Goal: Information Seeking & Learning: Learn about a topic

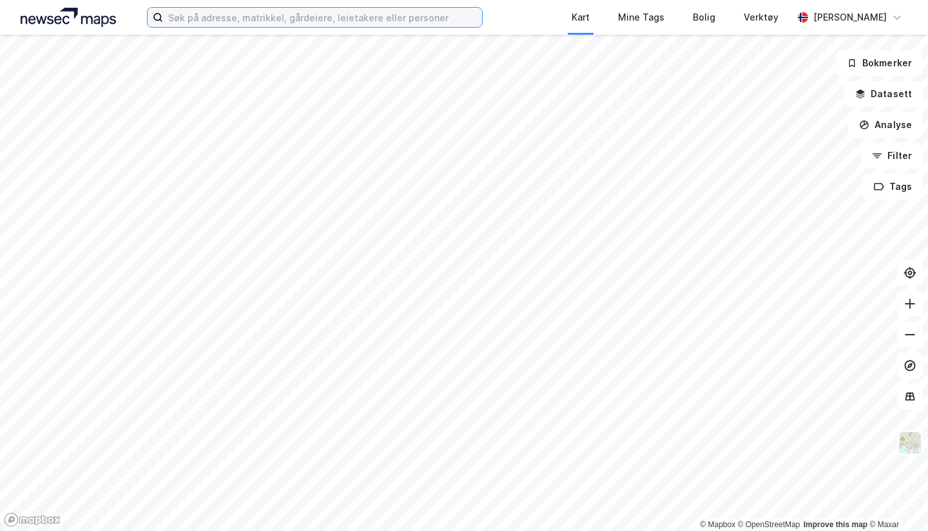
click at [242, 17] on input at bounding box center [322, 17] width 319 height 19
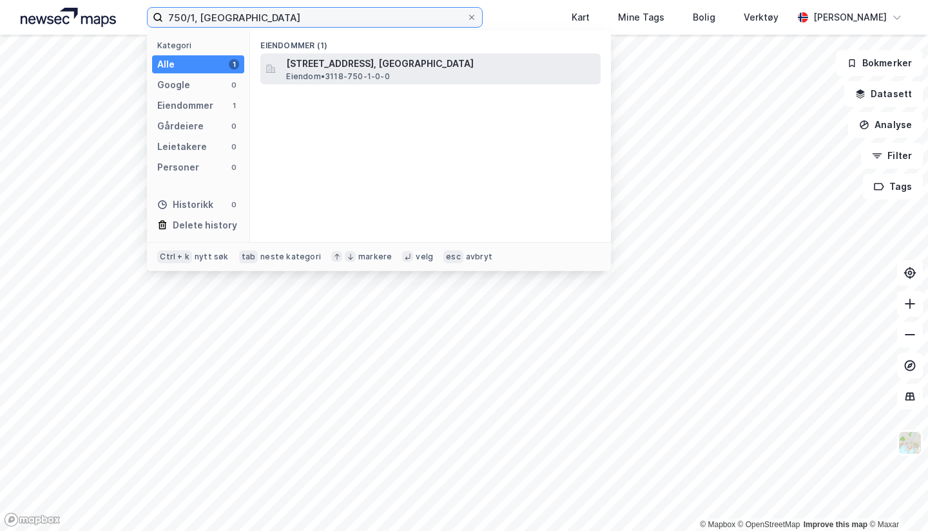
type input "750/1, [GEOGRAPHIC_DATA]"
click at [331, 67] on span "[STREET_ADDRESS], [GEOGRAPHIC_DATA]" at bounding box center [440, 63] width 309 height 15
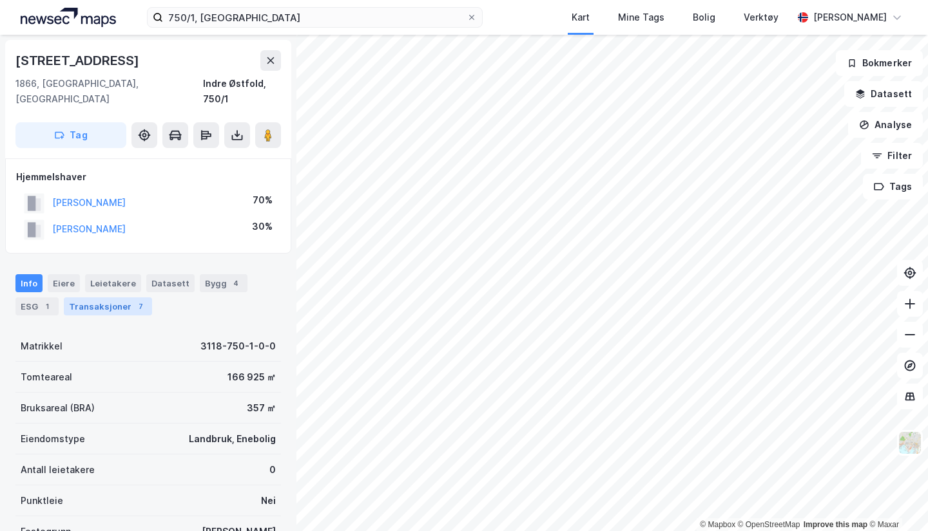
click at [77, 298] on div "Transaksjoner 7" at bounding box center [108, 307] width 88 height 18
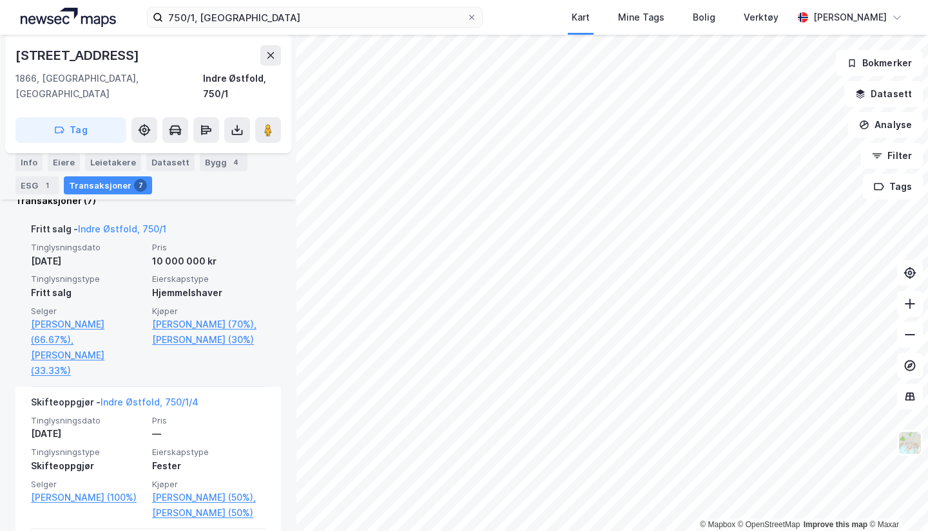
scroll to position [343, 0]
